Goal: Information Seeking & Learning: Learn about a topic

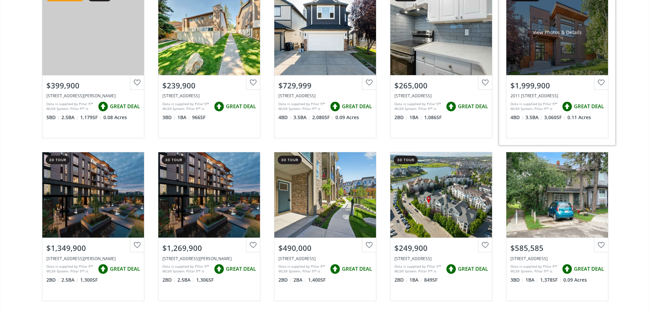
scroll to position [102, 0]
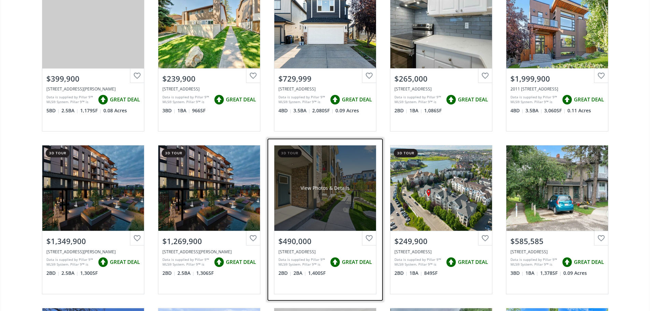
click at [354, 198] on div "View Photos & Details" at bounding box center [325, 187] width 102 height 85
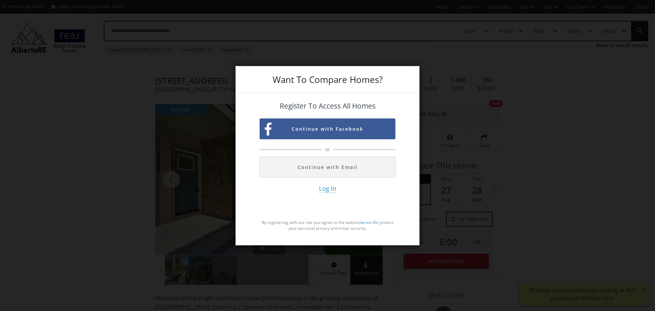
click at [458, 220] on div "Want To Compare Homes? Register To Access All Homes Continue with Facebook or C…" at bounding box center [327, 155] width 655 height 311
click at [123, 157] on div "Want To Compare Homes? Register To Access All Homes Continue with Facebook or C…" at bounding box center [327, 155] width 655 height 311
click at [35, 55] on div "Want To Compare Homes? Register To Access All Homes Continue with Facebook or C…" at bounding box center [327, 155] width 655 height 311
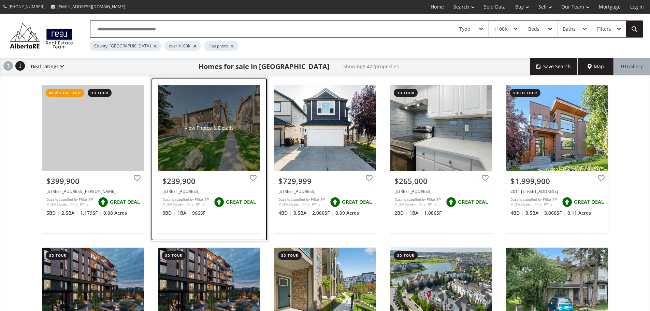
click at [239, 145] on div "View Photos & Details" at bounding box center [209, 127] width 102 height 85
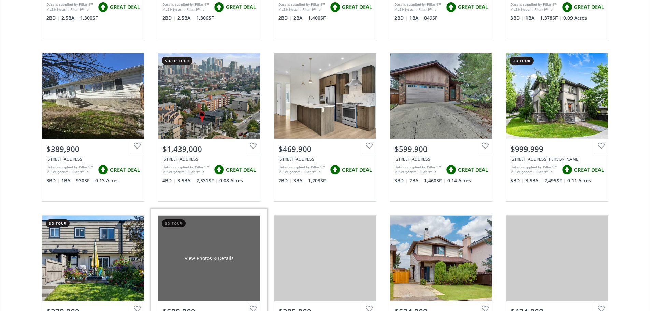
scroll to position [444, 0]
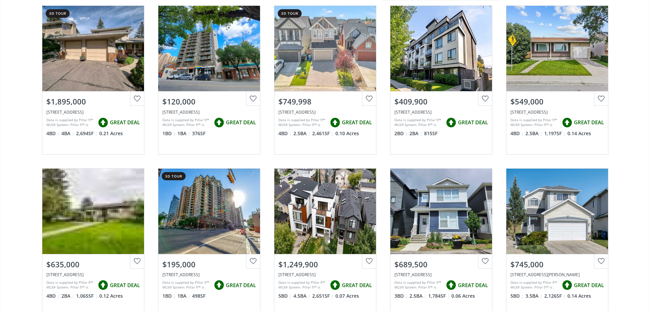
scroll to position [785, 0]
